Goal: Transaction & Acquisition: Purchase product/service

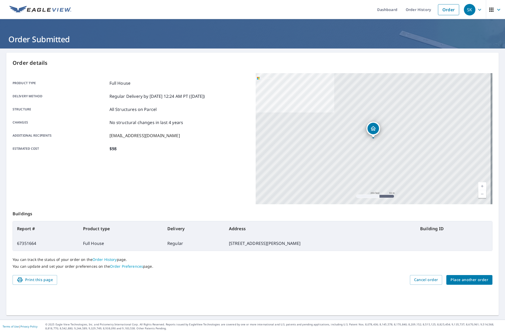
click at [464, 278] on span "Place another order" at bounding box center [470, 279] width 38 height 7
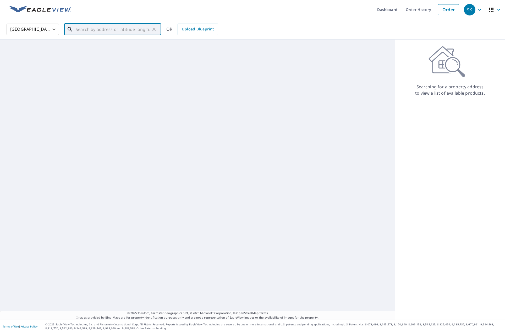
click at [119, 28] on input "text" at bounding box center [113, 29] width 75 height 15
paste input "[STREET_ADDRESS]"
click at [95, 50] on p "[GEOGRAPHIC_DATA]" at bounding box center [116, 50] width 82 height 5
type input "[STREET_ADDRESS]"
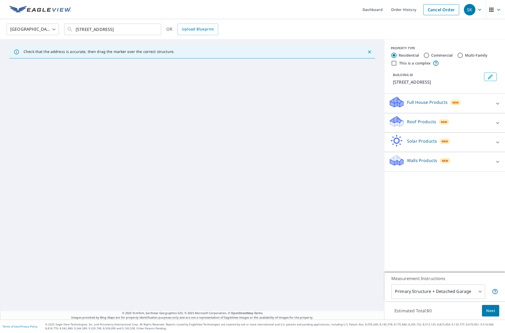
click at [409, 124] on p "Roof Products" at bounding box center [421, 121] width 29 height 6
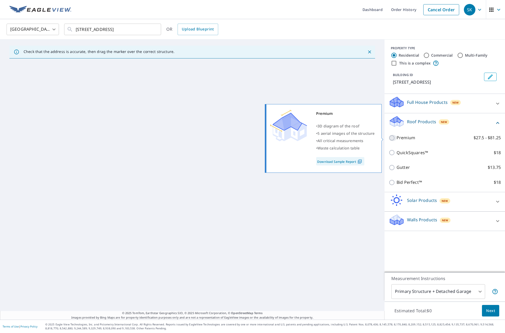
click at [390, 138] on input "Premium $27.5 - $81.25" at bounding box center [393, 138] width 8 height 6
checkbox input "true"
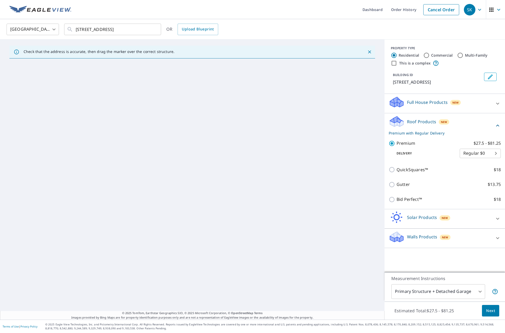
click at [488, 310] on span "Next" at bounding box center [490, 310] width 9 height 7
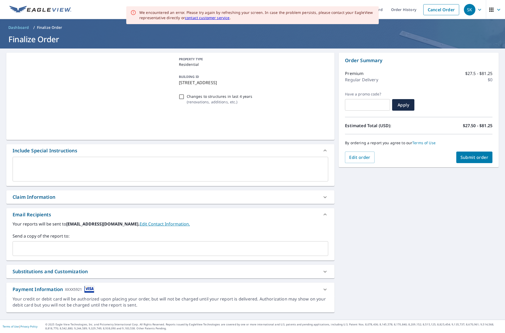
click at [61, 248] on input "text" at bounding box center [166, 248] width 303 height 10
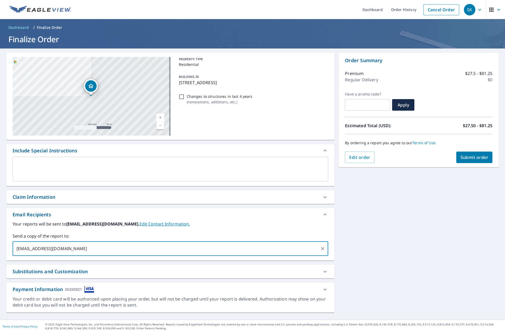
type input "[EMAIL_ADDRESS][DOMAIN_NAME]"
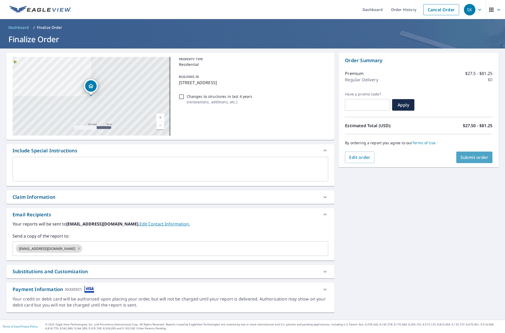
click at [483, 156] on span "Submit order" at bounding box center [475, 157] width 28 height 6
checkbox input "true"
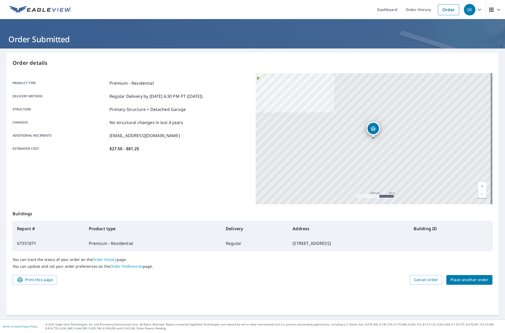
click at [468, 279] on span "Place another order" at bounding box center [470, 279] width 38 height 7
